Goal: Transaction & Acquisition: Purchase product/service

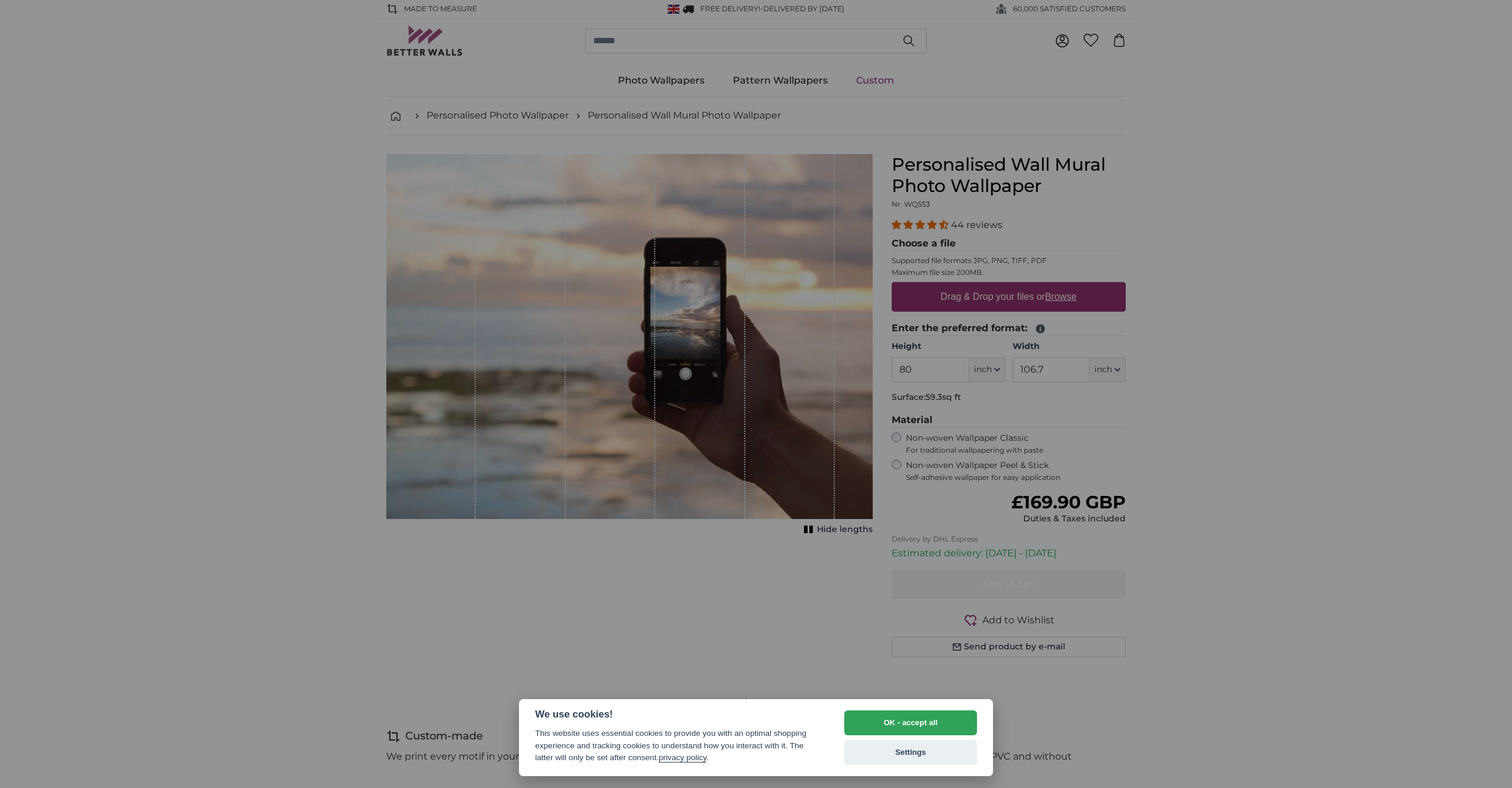
click at [1241, 369] on div at bounding box center [756, 394] width 1512 height 788
click at [1286, 257] on div at bounding box center [756, 394] width 1512 height 788
click at [1219, 266] on div at bounding box center [756, 394] width 1512 height 788
click at [919, 720] on button "OK - accept all" at bounding box center [911, 722] width 133 height 25
